Goal: Check status: Check status

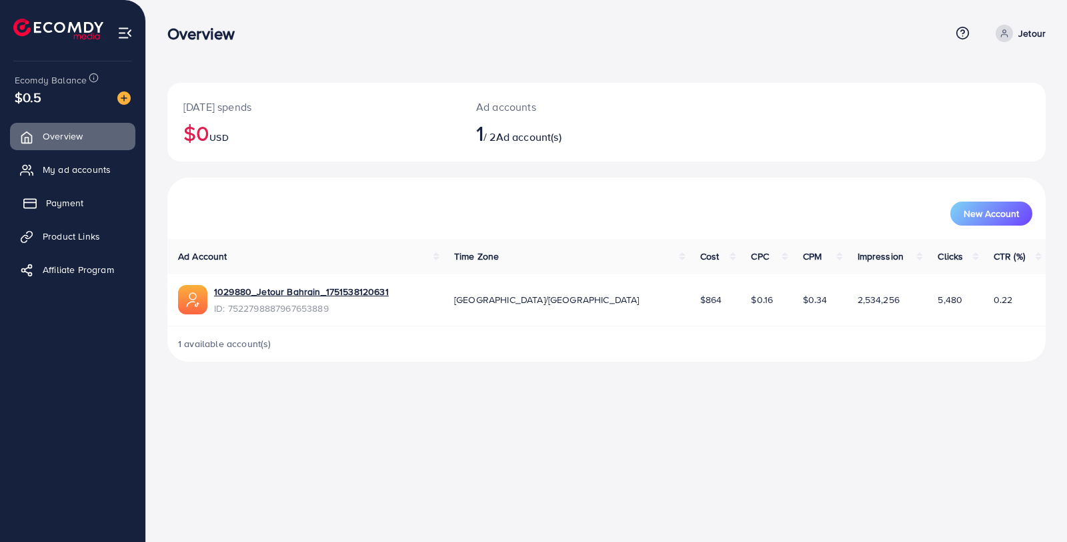
drag, startPoint x: 83, startPoint y: 211, endPoint x: 103, endPoint y: 207, distance: 21.1
click at [83, 211] on link "Payment" at bounding box center [72, 202] width 125 height 27
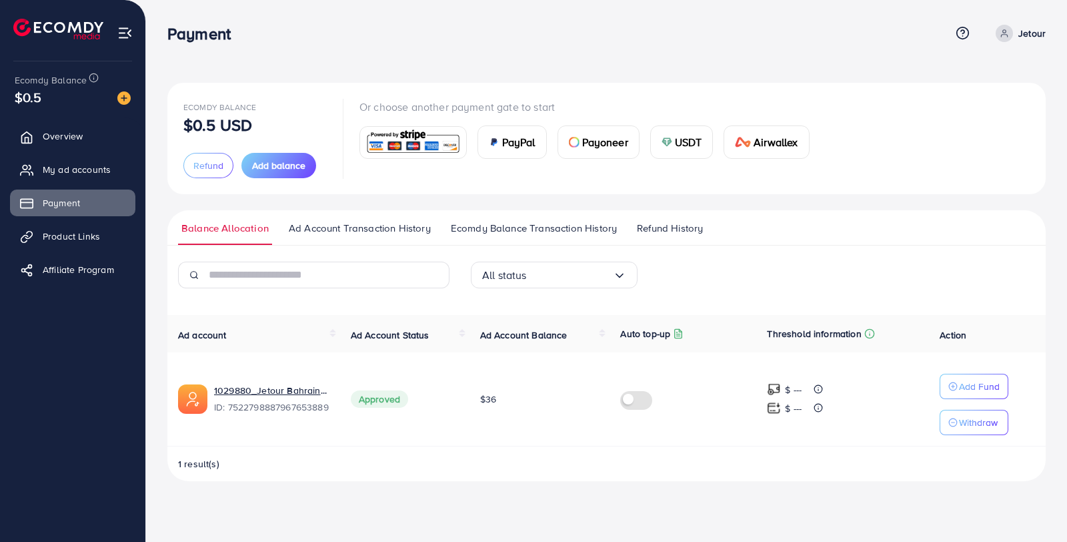
click at [506, 233] on span "Ecomdy Balance Transaction History" at bounding box center [534, 228] width 166 height 15
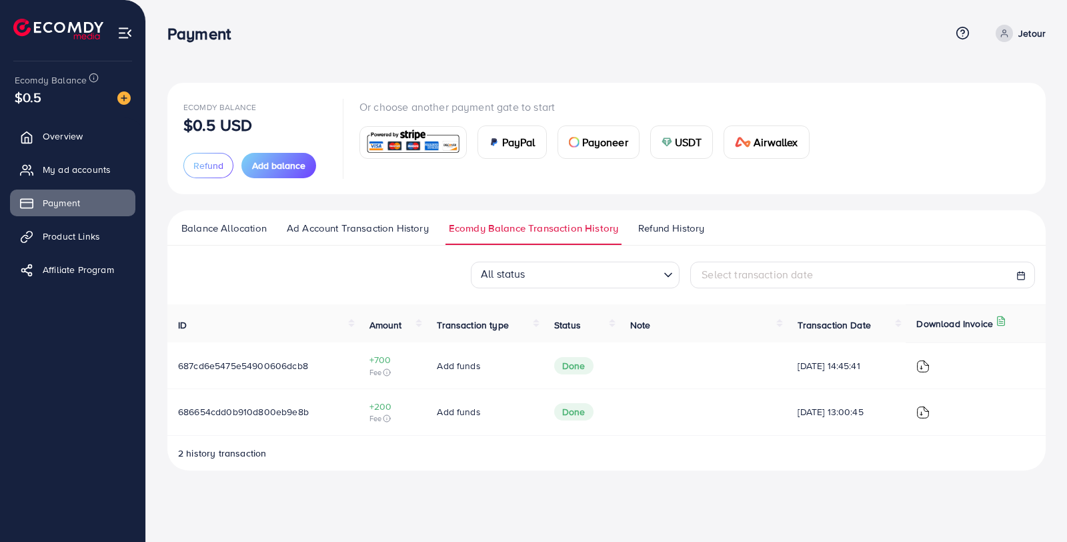
click at [398, 236] on link "Ad Account Transaction History" at bounding box center [357, 233] width 149 height 24
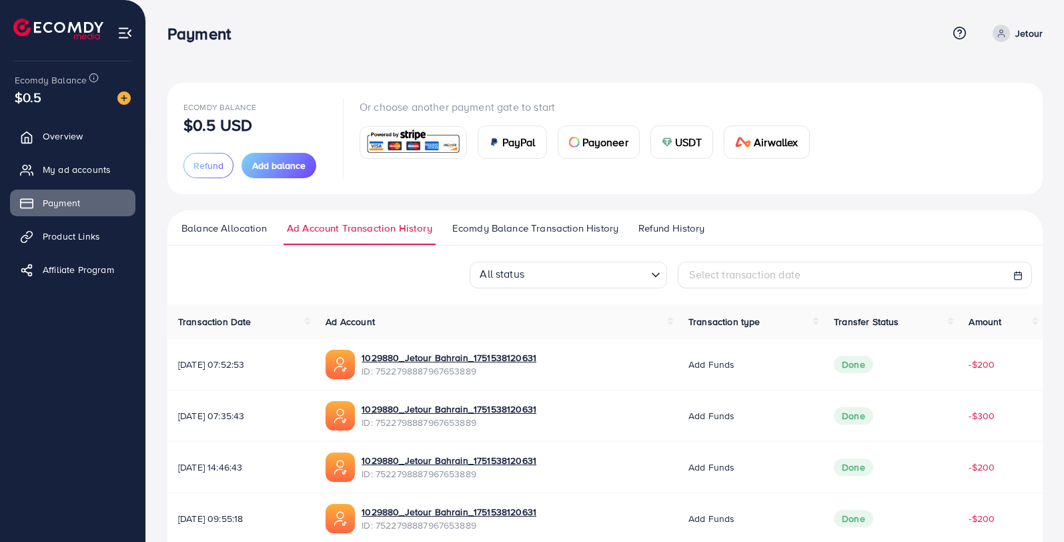
scroll to position [59, 0]
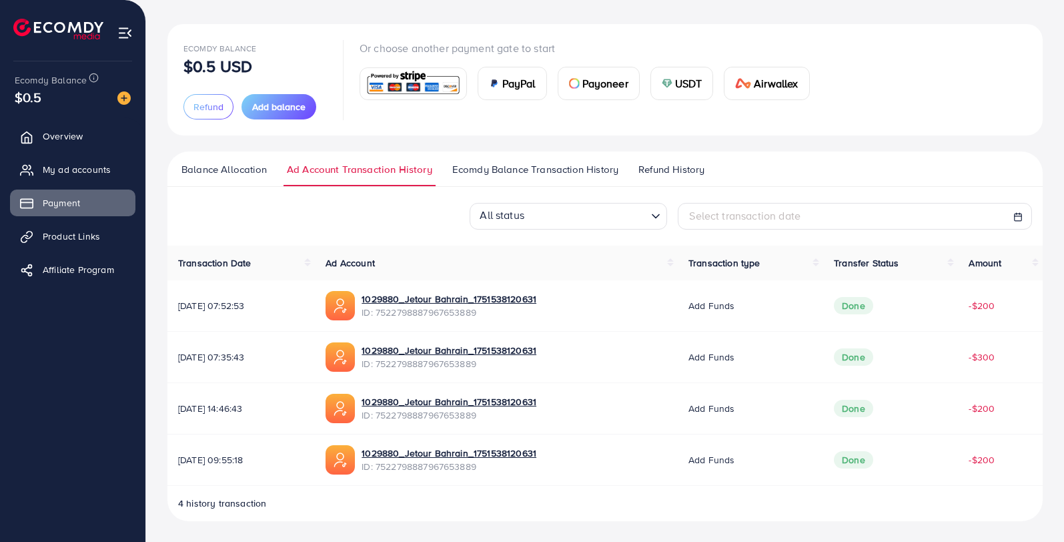
click at [500, 174] on span "Ecomdy Balance Transaction History" at bounding box center [535, 169] width 166 height 15
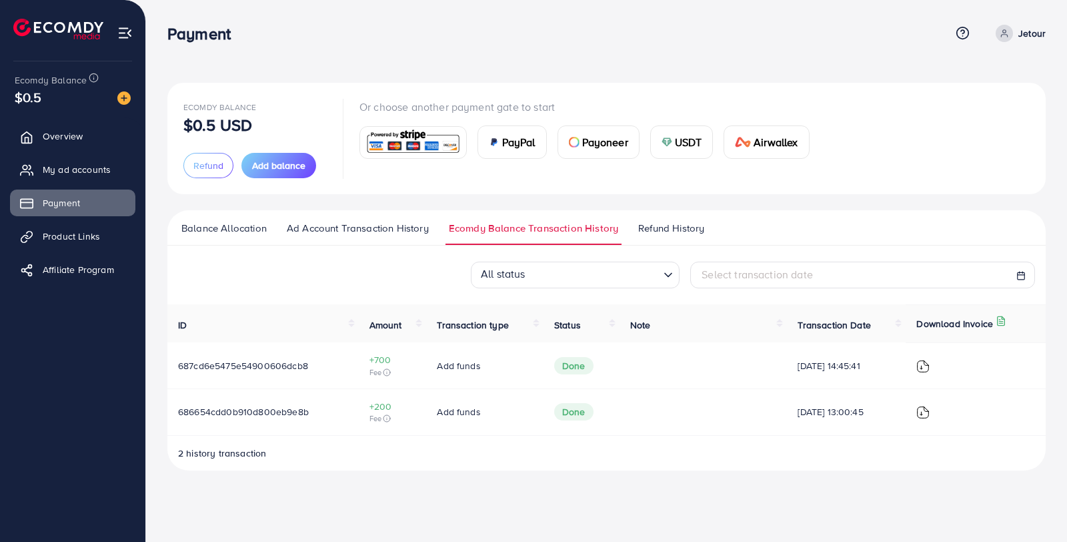
click at [930, 362] on img at bounding box center [923, 366] width 13 height 13
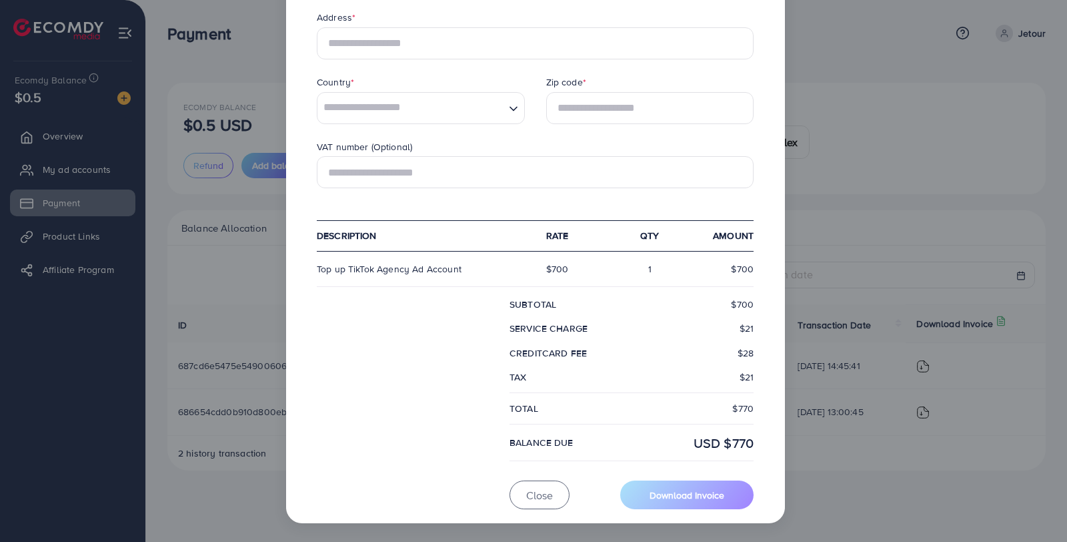
click at [918, 451] on div "× Ecomdy Media Business Number 202113175W [STREET_ADDRESS] [PHONE_NUMBER] [EMAI…" at bounding box center [533, 271] width 1067 height 542
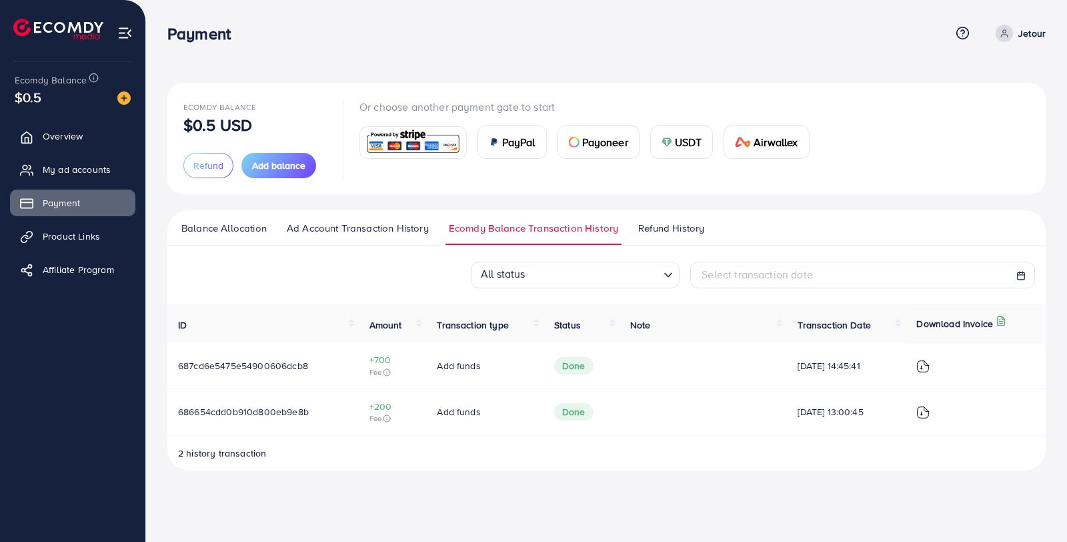
click at [924, 416] on img at bounding box center [923, 412] width 13 height 13
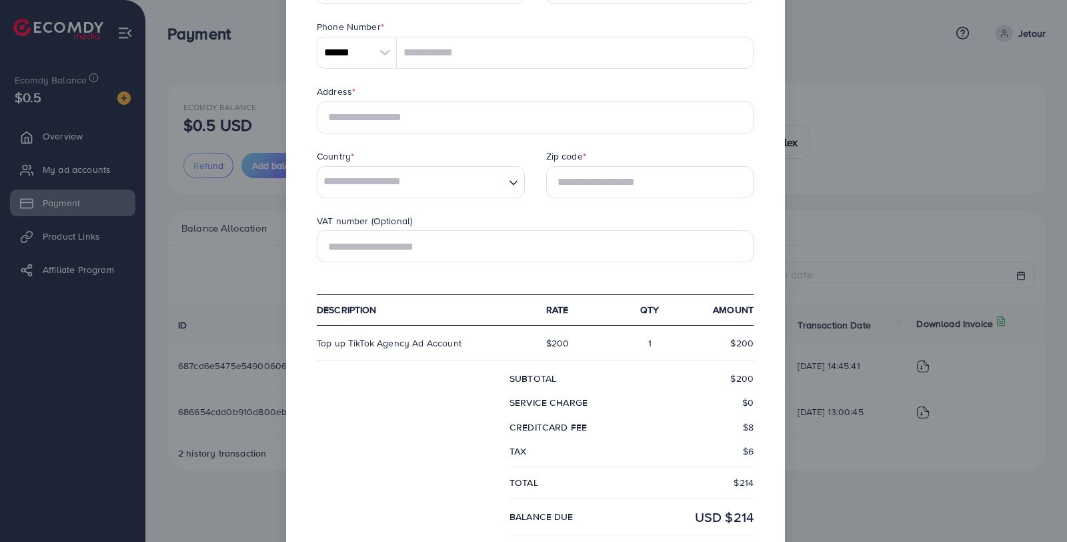
scroll to position [350, 0]
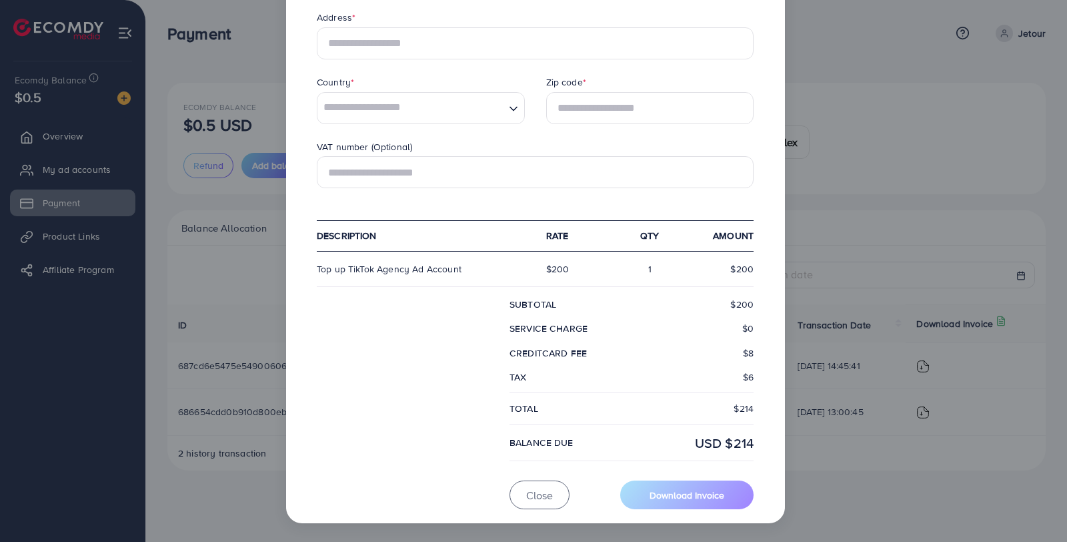
click at [896, 439] on div "× Ecomdy Media Business Number 202113175W [STREET_ADDRESS] [PHONE_NUMBER] [EMAI…" at bounding box center [533, 271] width 1067 height 542
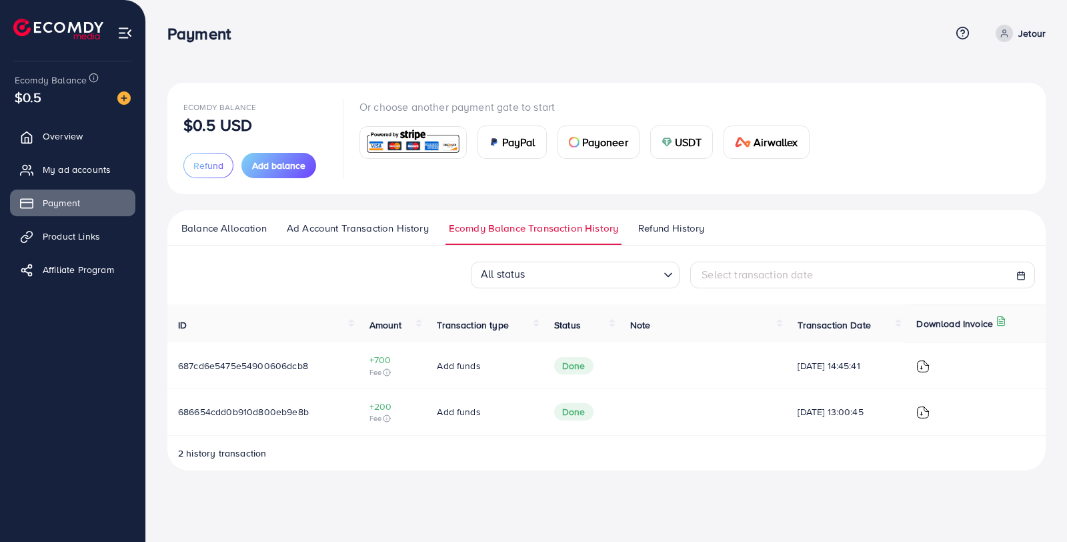
click at [227, 235] on link "Balance Allocation" at bounding box center [224, 233] width 92 height 24
